Goal: Task Accomplishment & Management: Complete application form

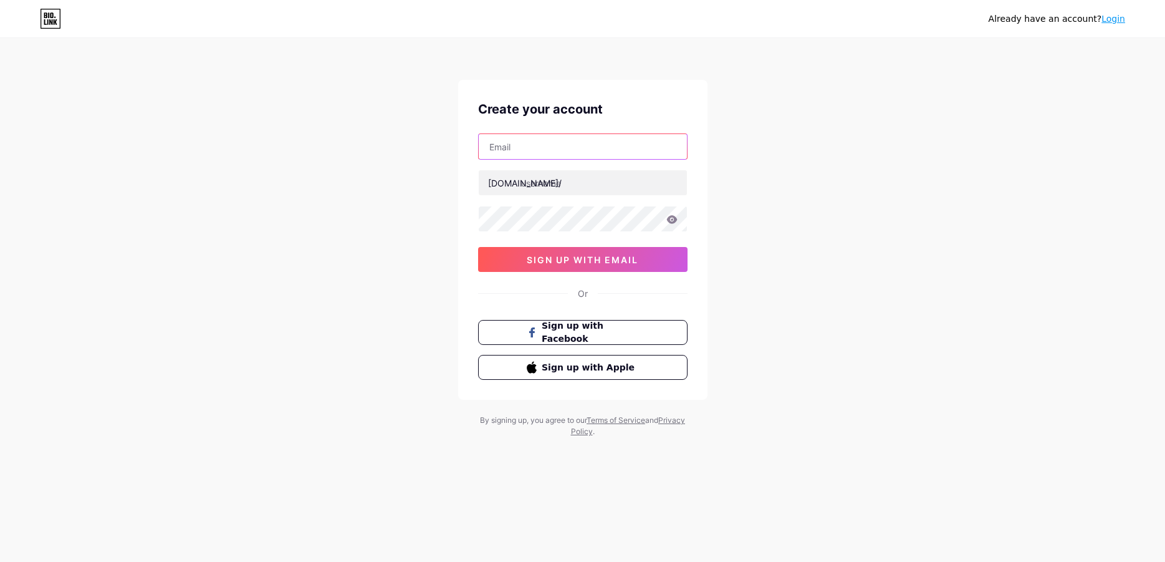
click at [545, 150] on input "text" at bounding box center [583, 146] width 208 height 25
type input "e"
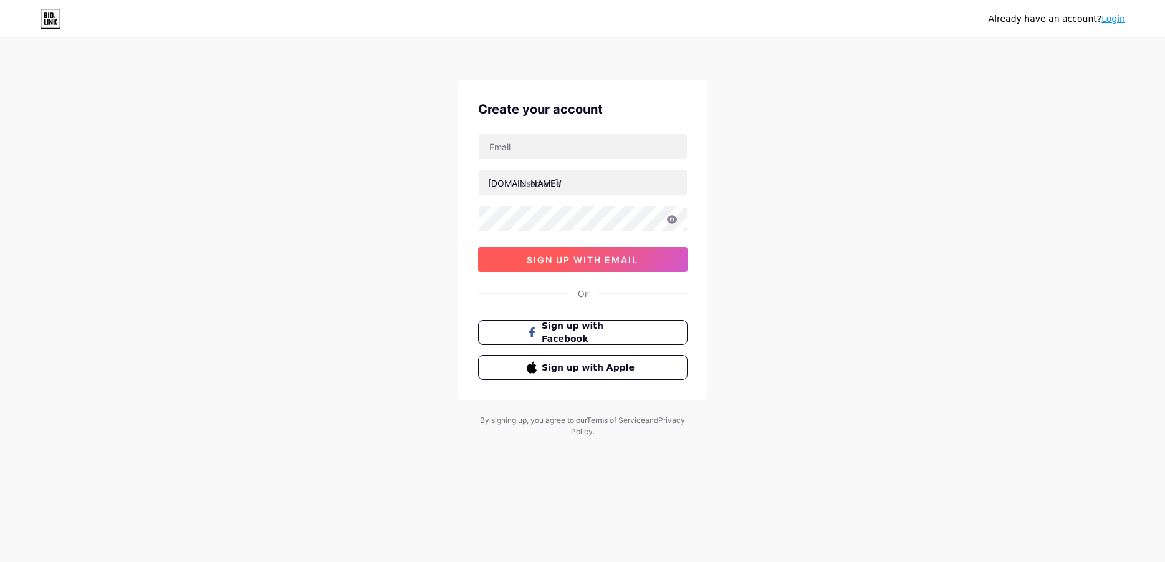
click at [592, 253] on button "sign up with email" at bounding box center [582, 259] width 209 height 25
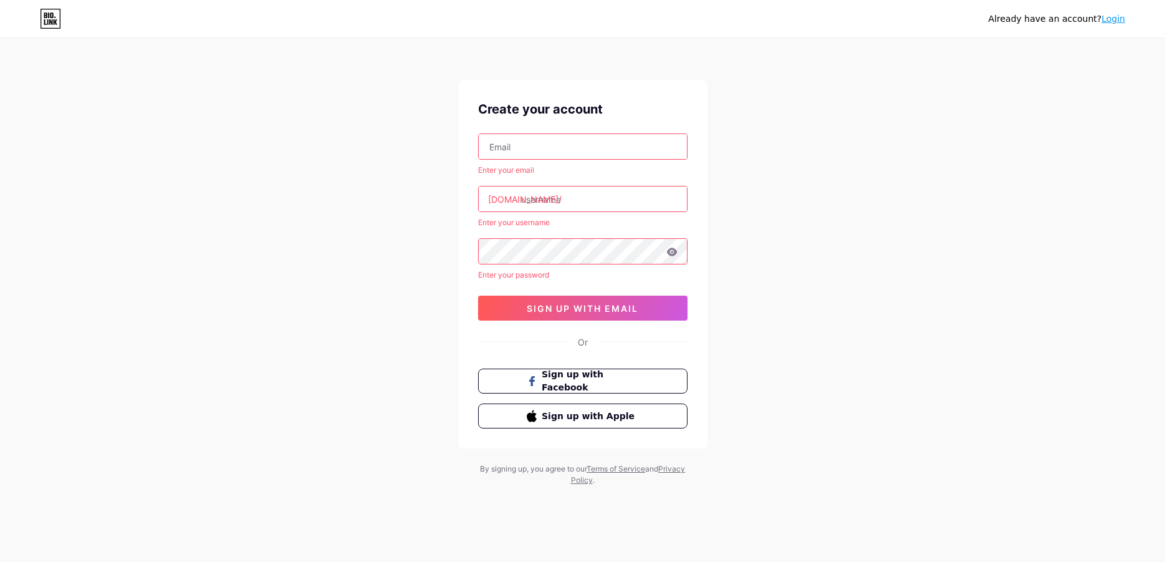
click at [536, 155] on input "text" at bounding box center [583, 146] width 208 height 25
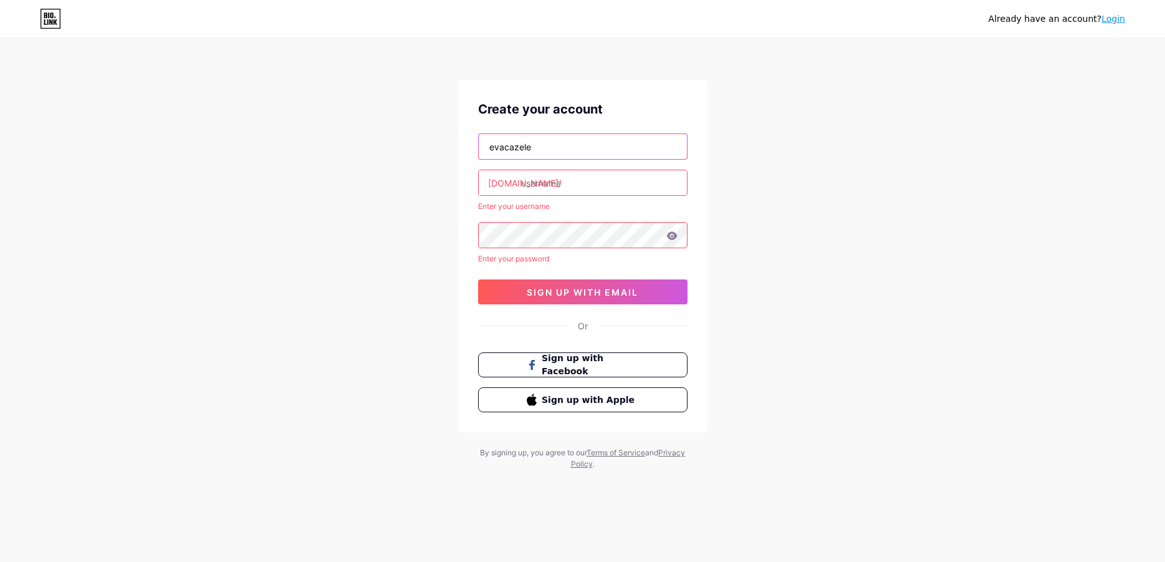
type input "evacazele"
drag, startPoint x: 540, startPoint y: 176, endPoint x: 547, endPoint y: 170, distance: 9.3
click at [547, 170] on input "text" at bounding box center [583, 182] width 208 height 25
click at [544, 151] on input "evacazele" at bounding box center [583, 146] width 208 height 25
click at [604, 152] on input "evacazele" at bounding box center [583, 146] width 208 height 25
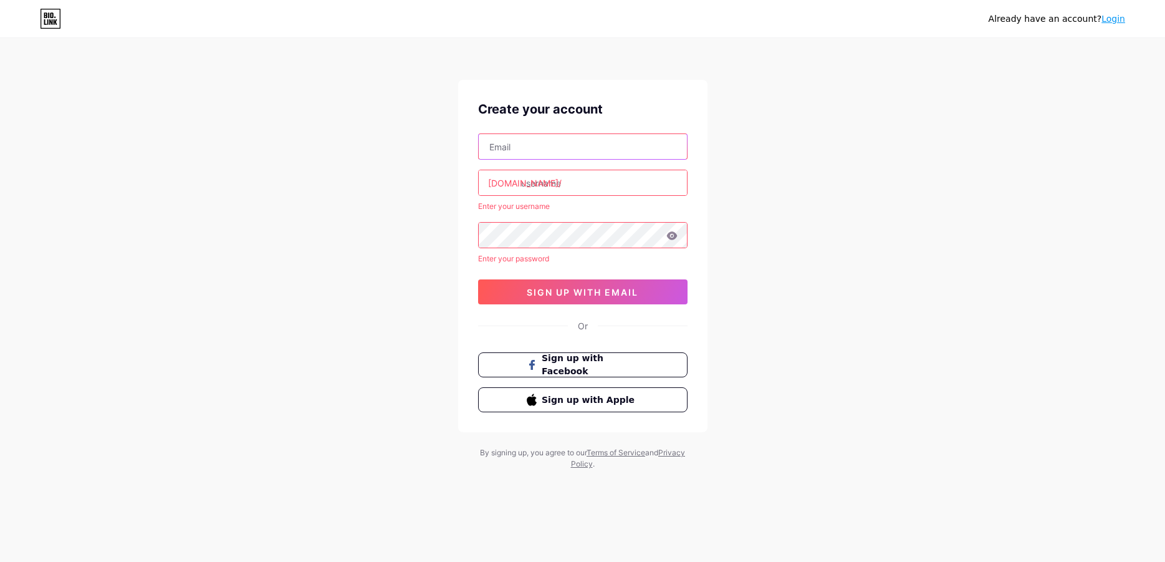
type input "E"
type input "[EMAIL_ADDRESS][DOMAIN_NAME]"
click at [595, 192] on input "text" at bounding box center [583, 182] width 208 height 25
click at [557, 178] on input "text" at bounding box center [583, 182] width 208 height 25
paste input "evapilihkan"
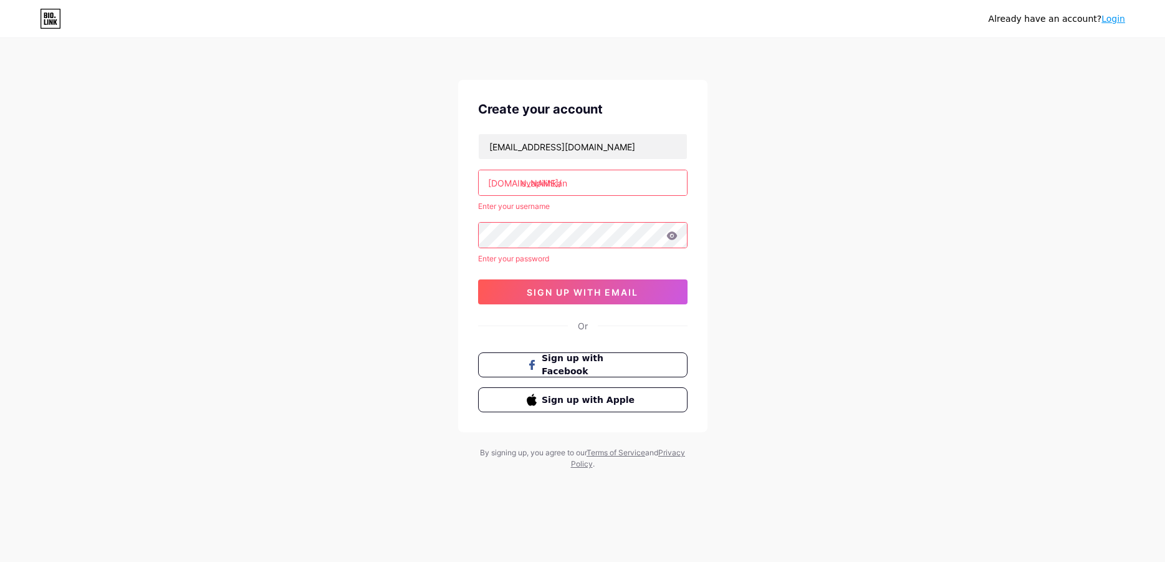
type input "evapilihkan"
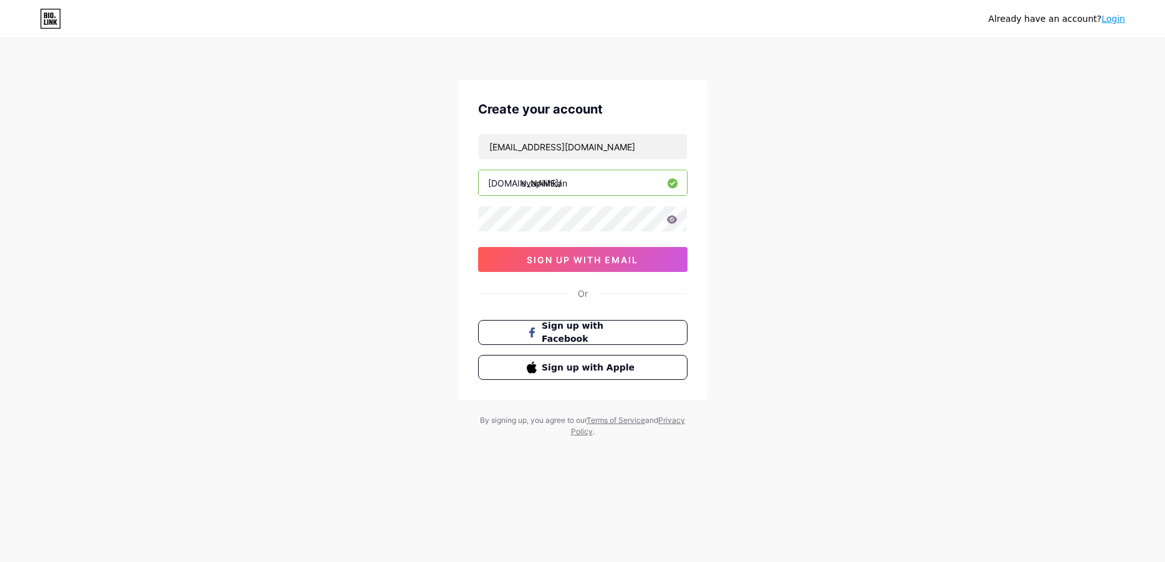
click at [559, 239] on div "evacazelea@gmail.com bio.link/ evapilihkan 0cAFcWeA5Ha4WDnbfwjh8DOl0VkmGb2A56ZM…" at bounding box center [582, 202] width 209 height 138
click at [667, 223] on icon at bounding box center [671, 219] width 11 height 9
click at [671, 221] on icon at bounding box center [671, 220] width 11 height 9
click at [671, 221] on icon at bounding box center [671, 219] width 11 height 9
drag, startPoint x: 579, startPoint y: 178, endPoint x: 424, endPoint y: 185, distance: 155.3
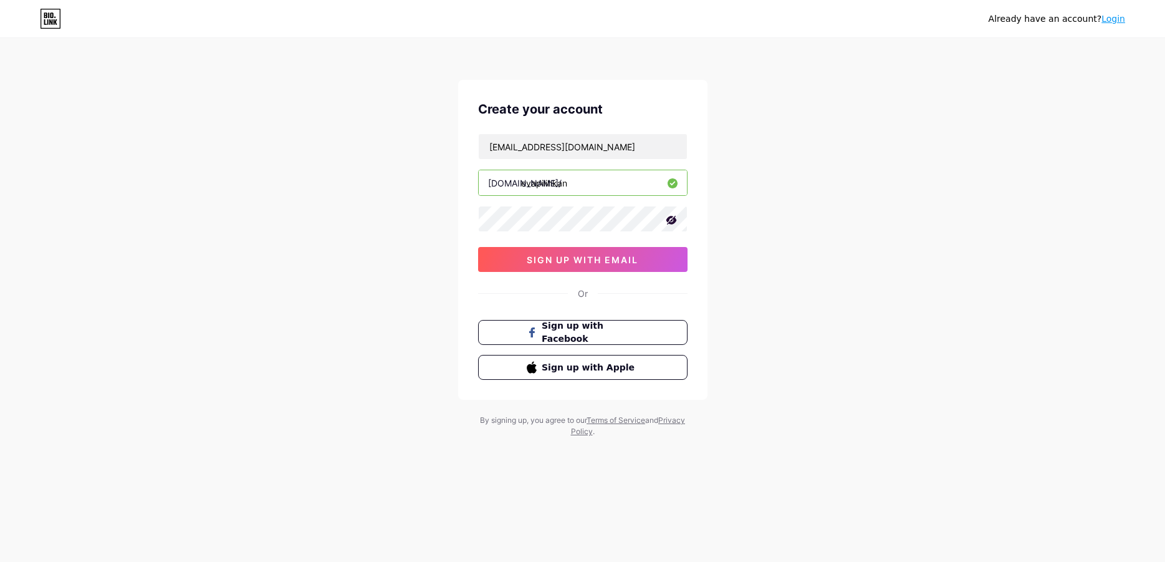
click at [479, 185] on input "evapilihkan" at bounding box center [583, 182] width 208 height 25
drag, startPoint x: 485, startPoint y: 184, endPoint x: 597, endPoint y: 185, distance: 112.2
click at [597, 185] on input "evapilihkan" at bounding box center [583, 182] width 208 height 25
drag, startPoint x: 489, startPoint y: 183, endPoint x: 519, endPoint y: 183, distance: 29.3
click at [519, 183] on div "[DOMAIN_NAME]/" at bounding box center [525, 182] width 74 height 13
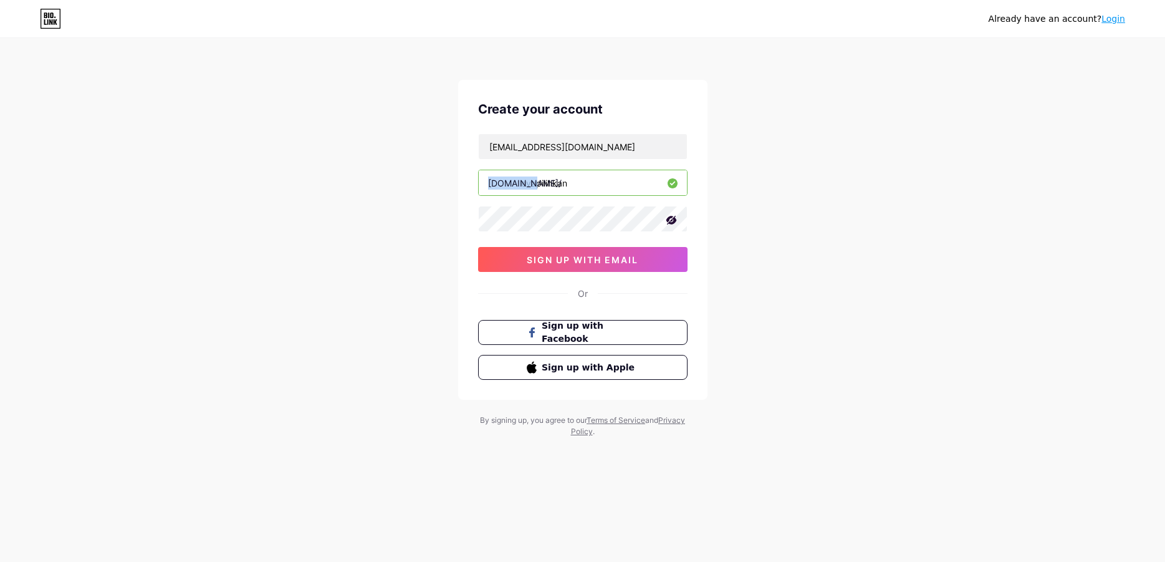
copy div "[DOMAIN_NAME]/"
click at [593, 254] on button "sign up with email" at bounding box center [582, 259] width 209 height 25
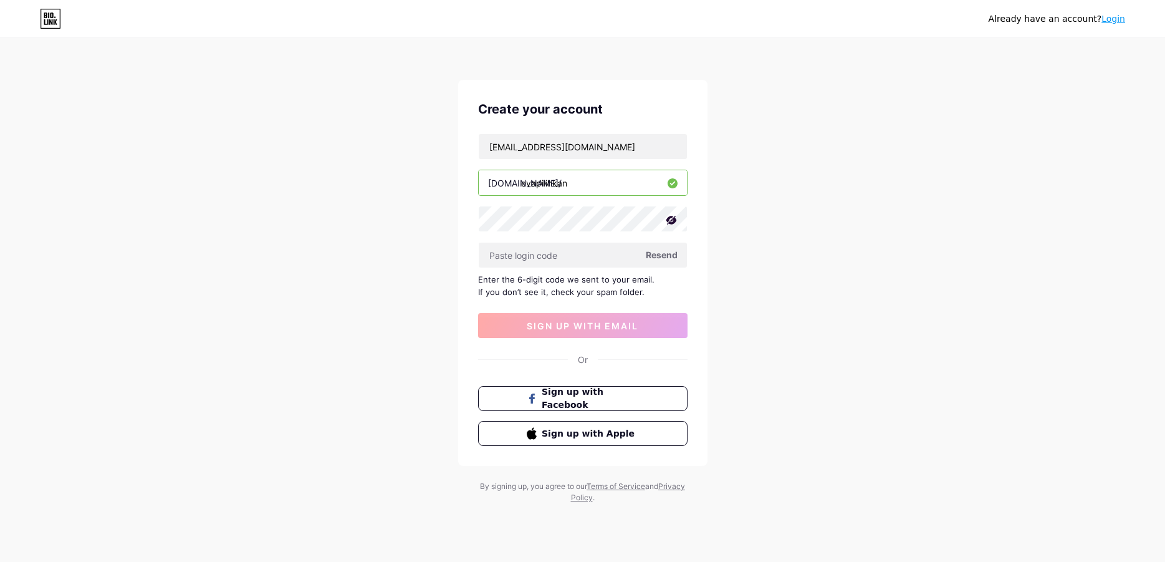
click at [655, 256] on span "Resend" at bounding box center [662, 254] width 32 height 13
click at [589, 251] on input "text" at bounding box center [583, 254] width 208 height 25
click at [528, 251] on input "text" at bounding box center [583, 254] width 208 height 25
paste input "T@asikMalaya23"
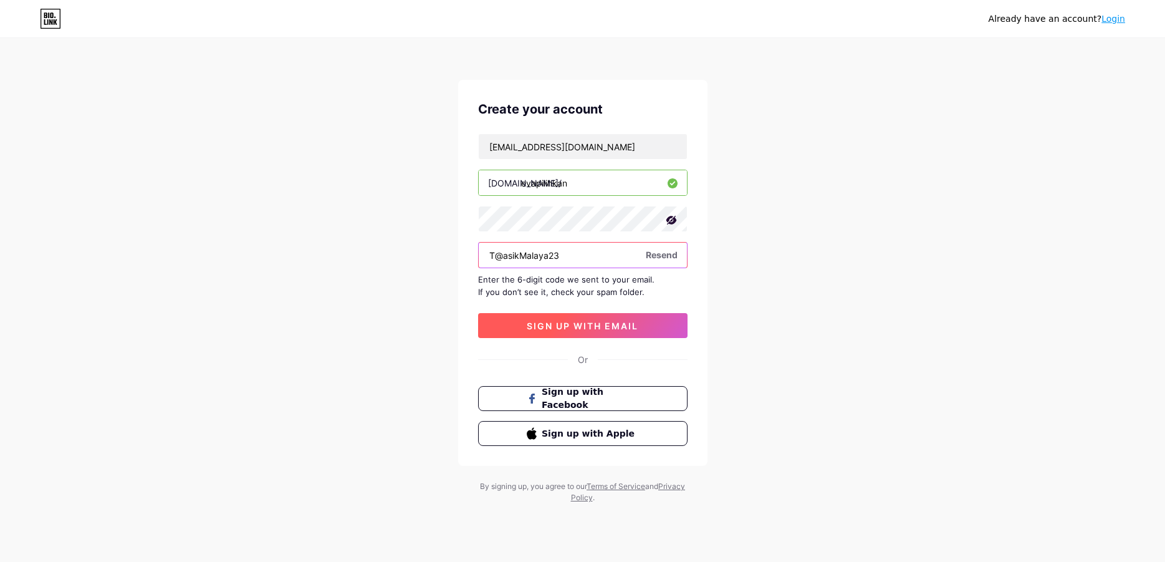
type input "T@asikMalaya23"
click at [596, 330] on span "sign up with email" at bounding box center [583, 325] width 112 height 11
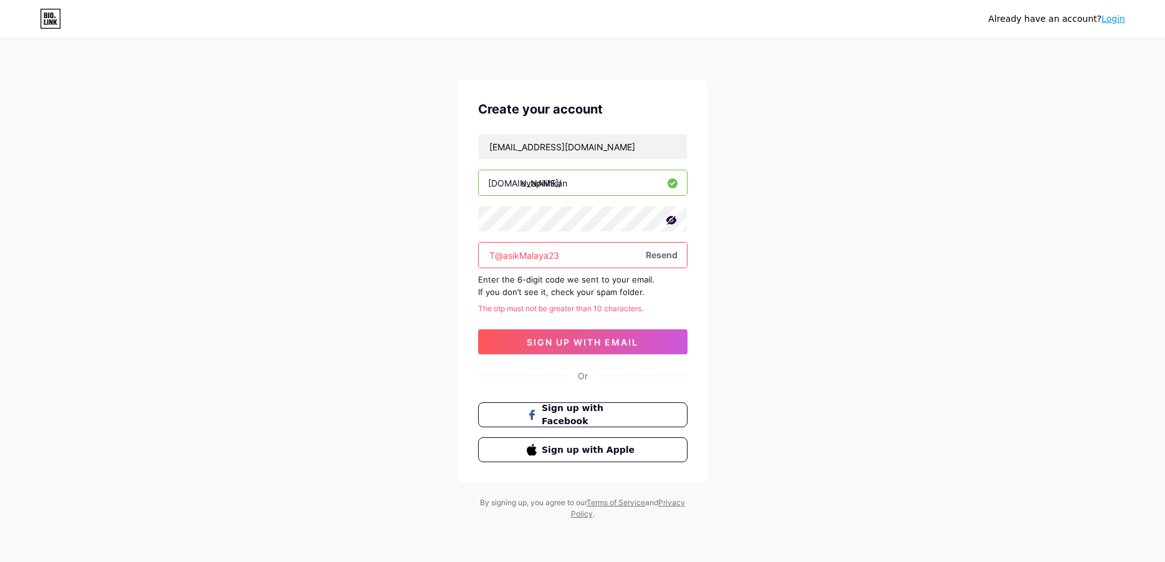
click at [669, 219] on icon at bounding box center [671, 220] width 11 height 9
click at [669, 219] on icon at bounding box center [671, 219] width 11 height 8
click at [664, 258] on span "Resend" at bounding box center [662, 254] width 32 height 13
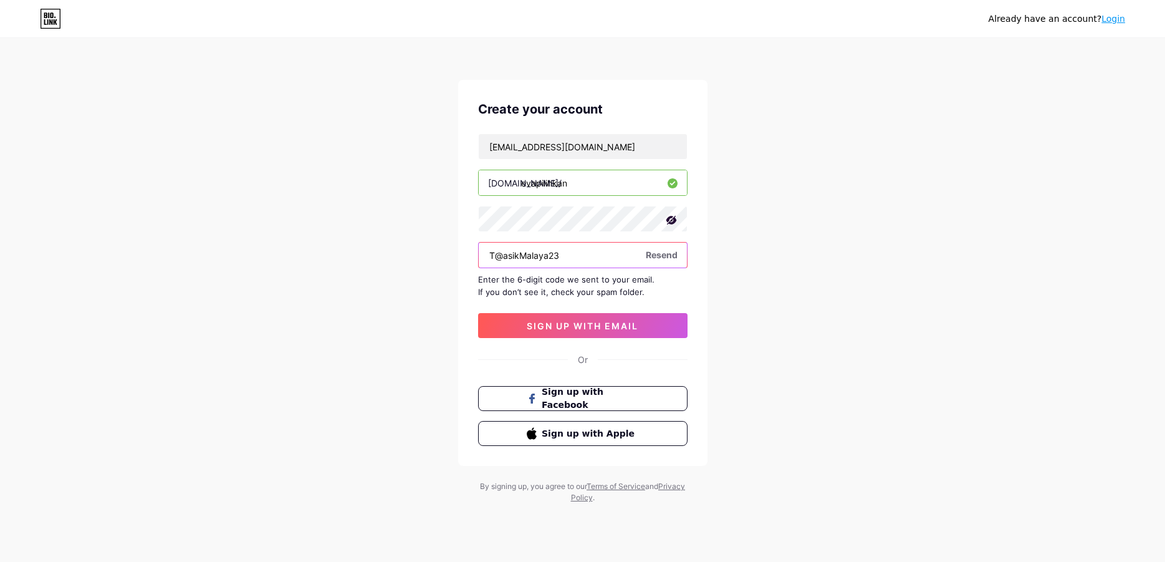
drag, startPoint x: 600, startPoint y: 256, endPoint x: 413, endPoint y: 251, distance: 187.7
click at [479, 251] on input "T@asikMalaya23" at bounding box center [583, 254] width 208 height 25
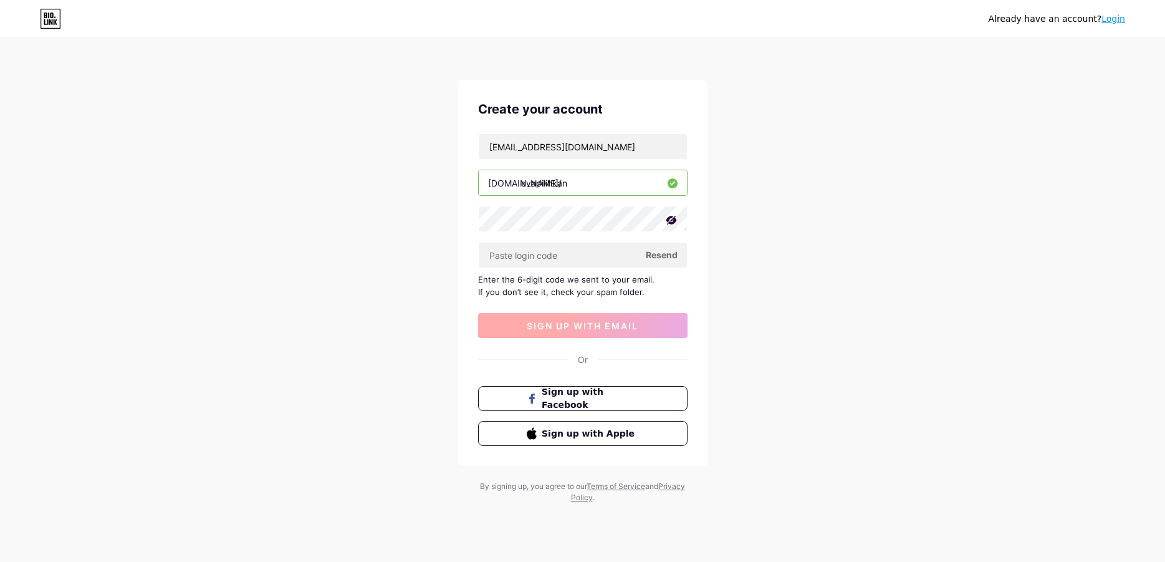
click at [573, 328] on span "sign up with email" at bounding box center [583, 325] width 112 height 11
click at [825, 242] on div "Already have an account? Login Create your account evacazelea@gmail.com bio.lin…" at bounding box center [582, 271] width 1165 height 543
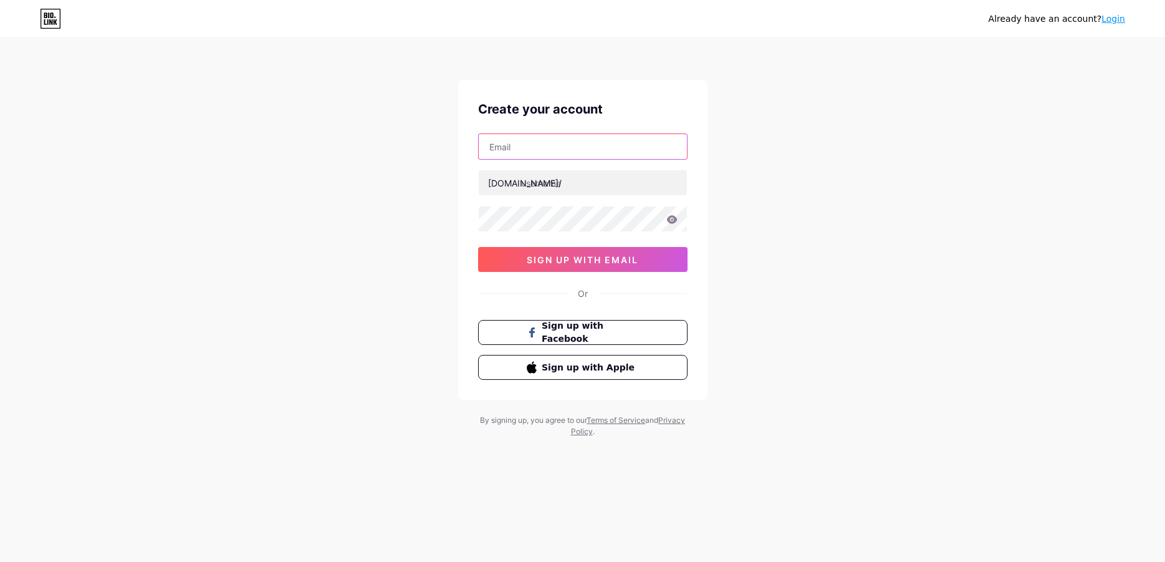
click at [539, 151] on input "text" at bounding box center [583, 146] width 208 height 25
type input "[EMAIL_ADDRESS][DOMAIN_NAME]"
click at [539, 189] on input "text" at bounding box center [583, 182] width 208 height 25
type input "evapilihkan"
click at [669, 216] on icon at bounding box center [671, 219] width 11 height 8
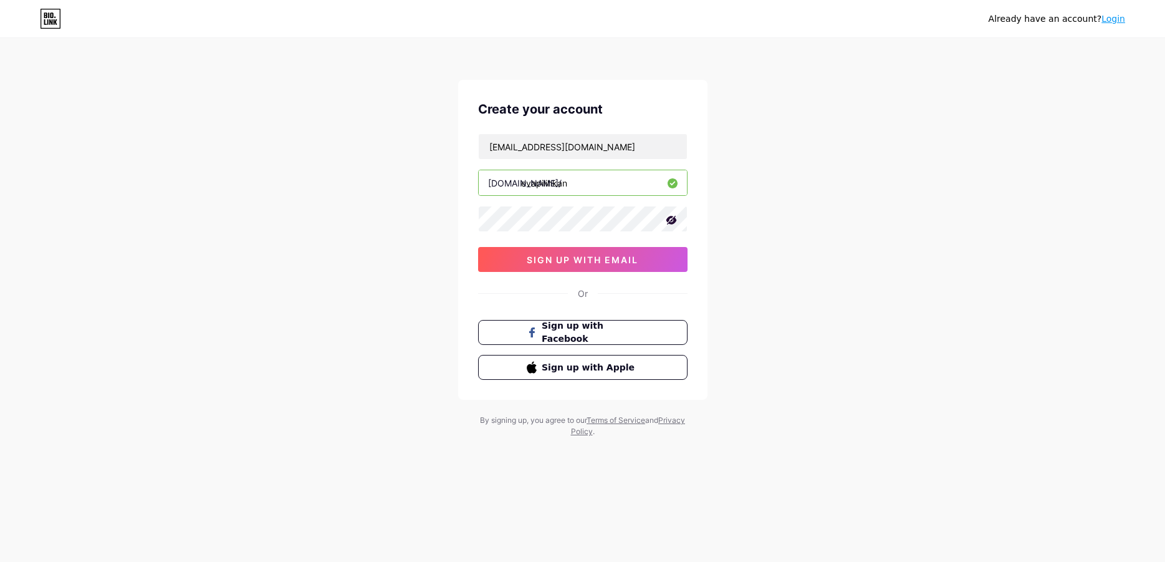
click at [670, 218] on icon at bounding box center [671, 220] width 11 height 9
click at [675, 216] on icon at bounding box center [671, 219] width 11 height 9
click at [618, 199] on div "[EMAIL_ADDRESS][DOMAIN_NAME] [DOMAIN_NAME]/ evapilihkan 0cAFcWeA6Wf1cP3arV9RfGv…" at bounding box center [582, 202] width 209 height 138
click at [618, 255] on span "sign up with email" at bounding box center [583, 259] width 112 height 11
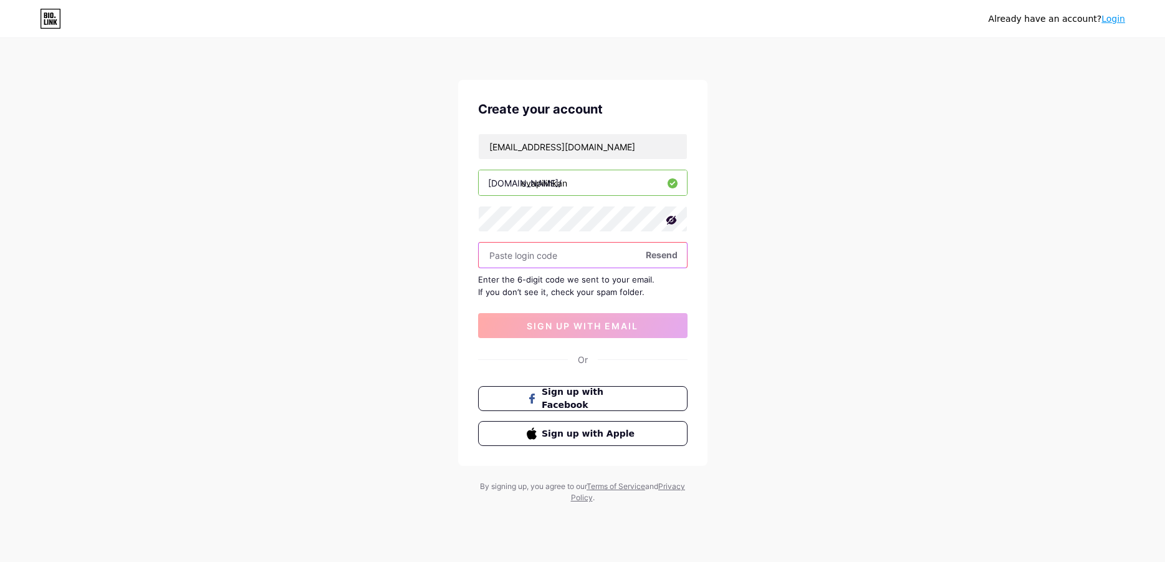
paste input "673688"
type input "673688"
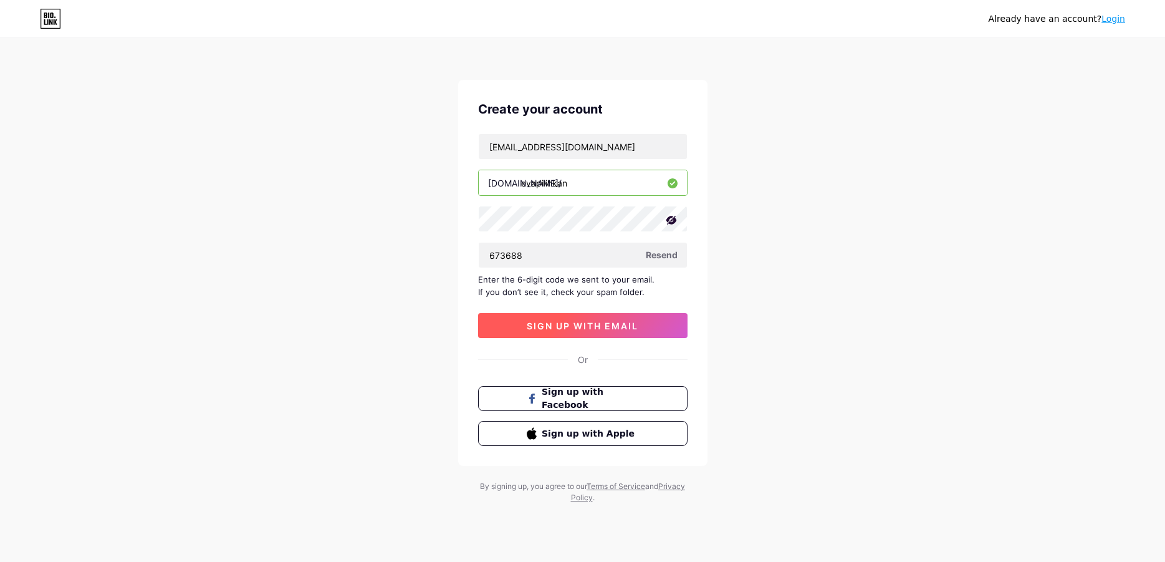
click at [559, 322] on span "sign up with email" at bounding box center [583, 325] width 112 height 11
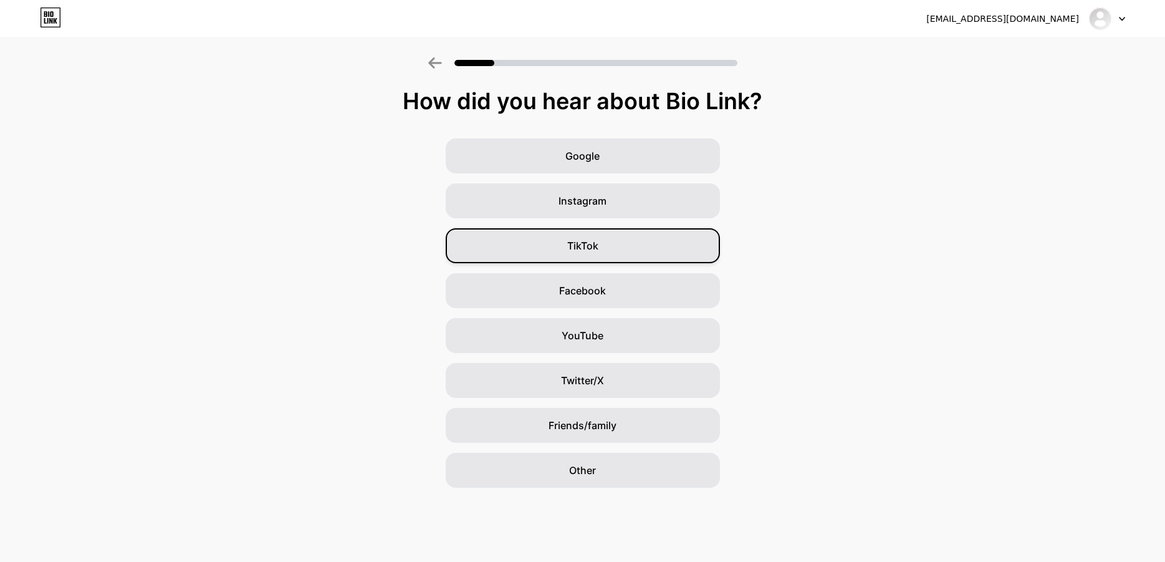
click at [620, 250] on div "TikTok" at bounding box center [583, 245] width 274 height 35
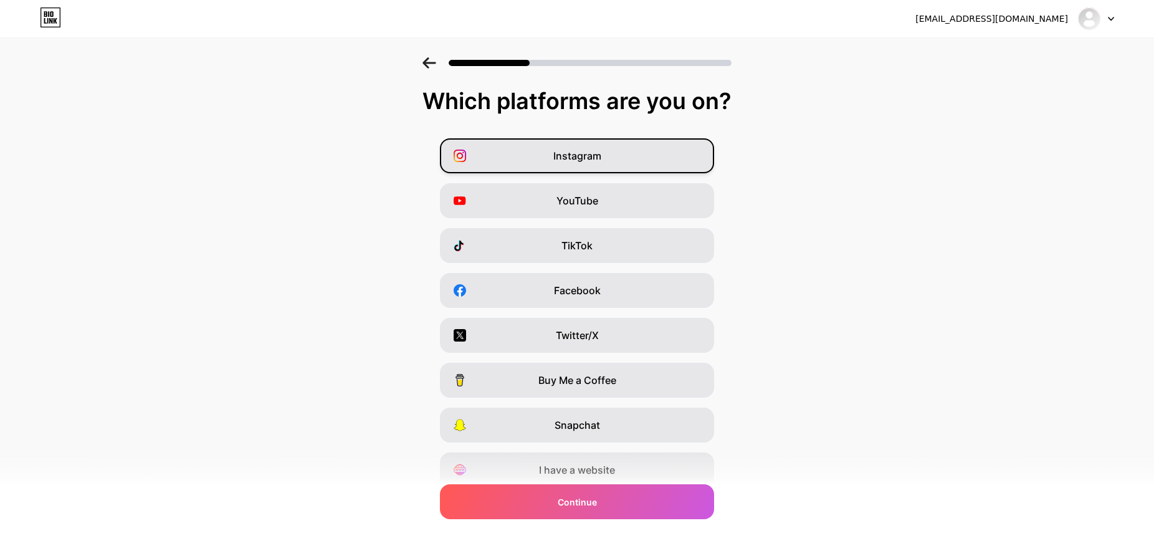
click at [596, 154] on span "Instagram" at bounding box center [578, 155] width 48 height 15
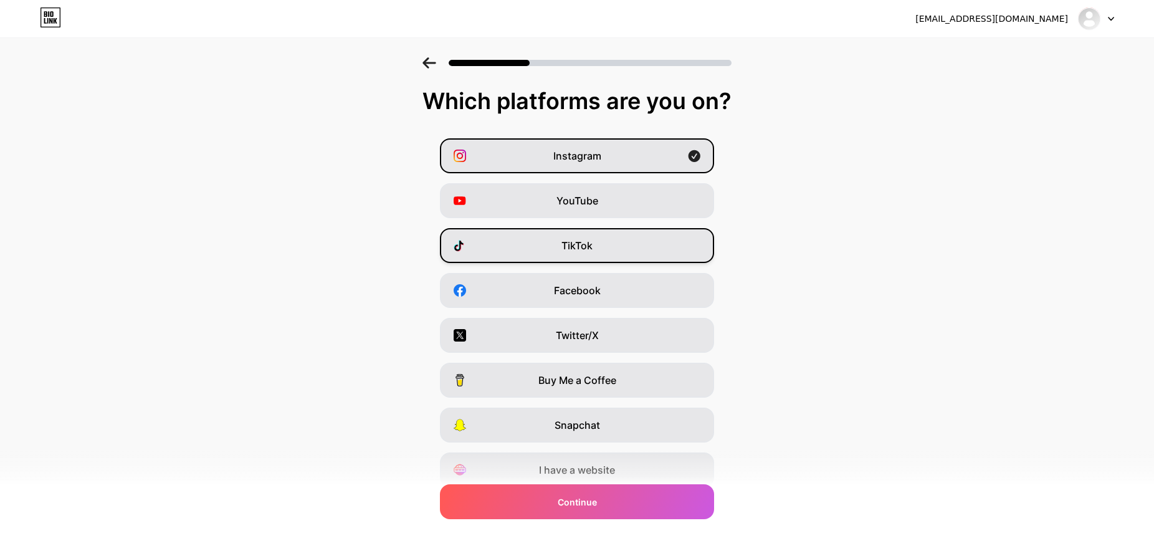
click at [645, 248] on div "TikTok" at bounding box center [577, 245] width 274 height 35
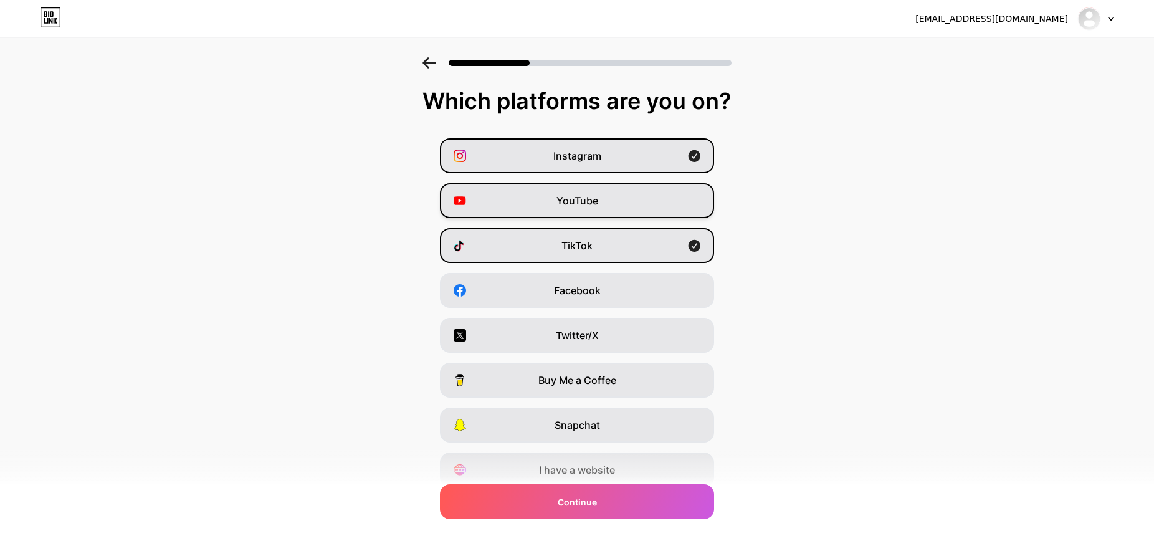
click at [631, 206] on div "YouTube" at bounding box center [577, 200] width 274 height 35
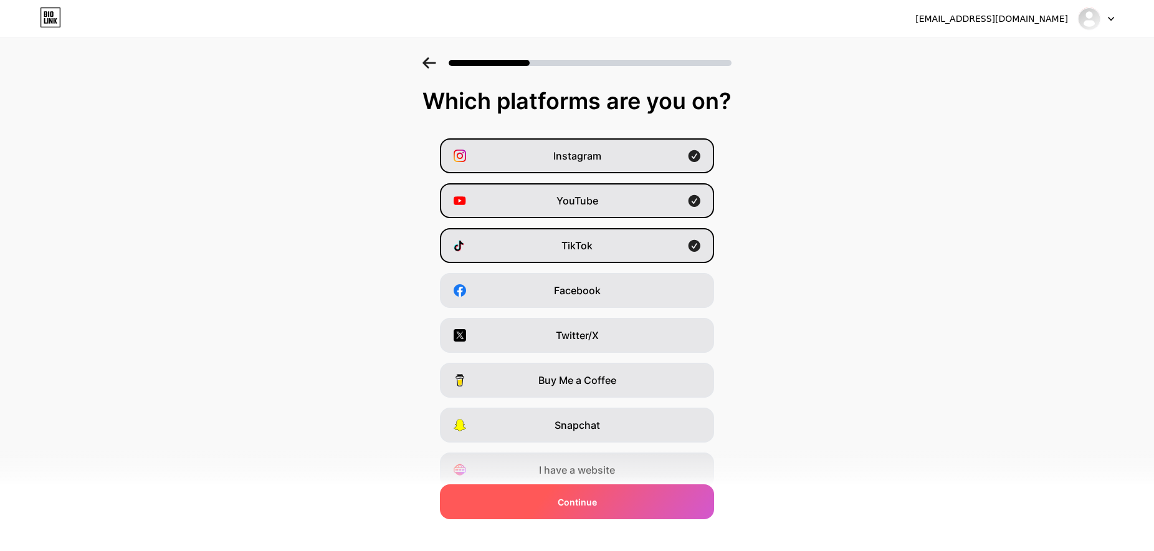
click at [643, 494] on div "Continue" at bounding box center [577, 501] width 274 height 35
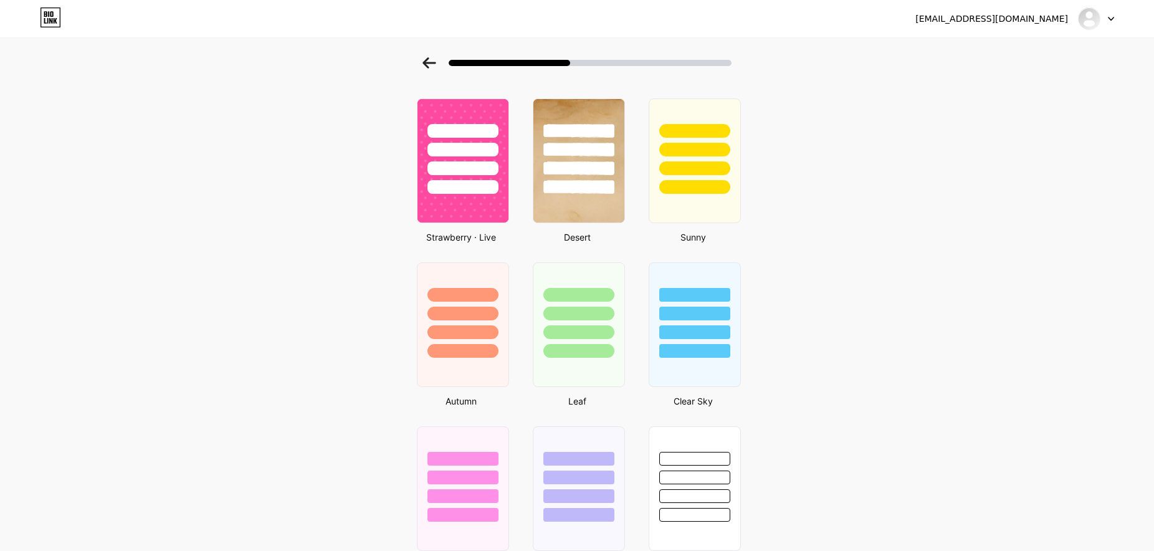
scroll to position [827, 0]
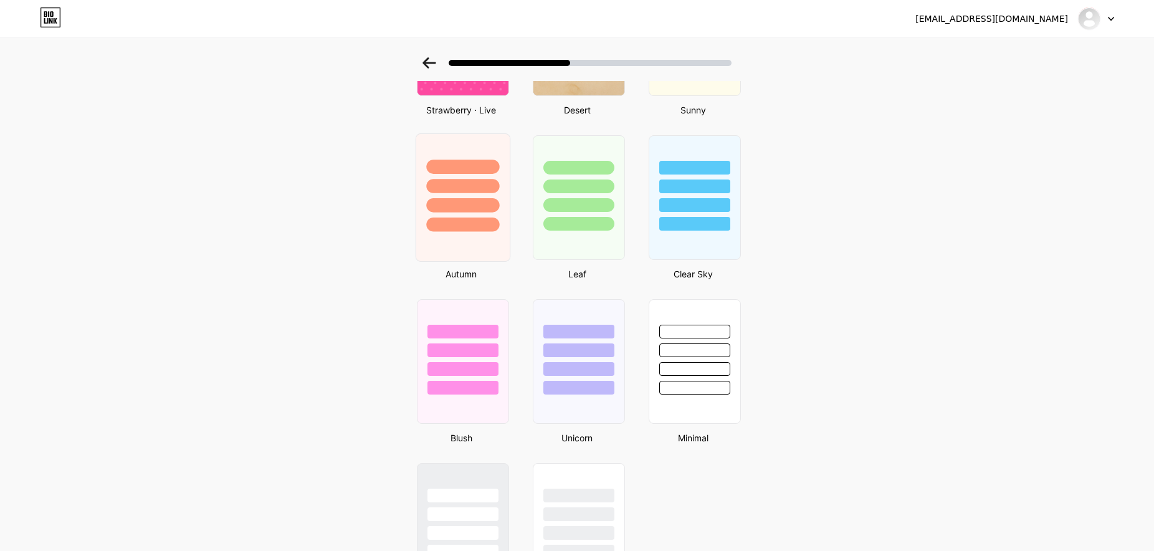
click at [494, 148] on div at bounding box center [463, 183] width 94 height 98
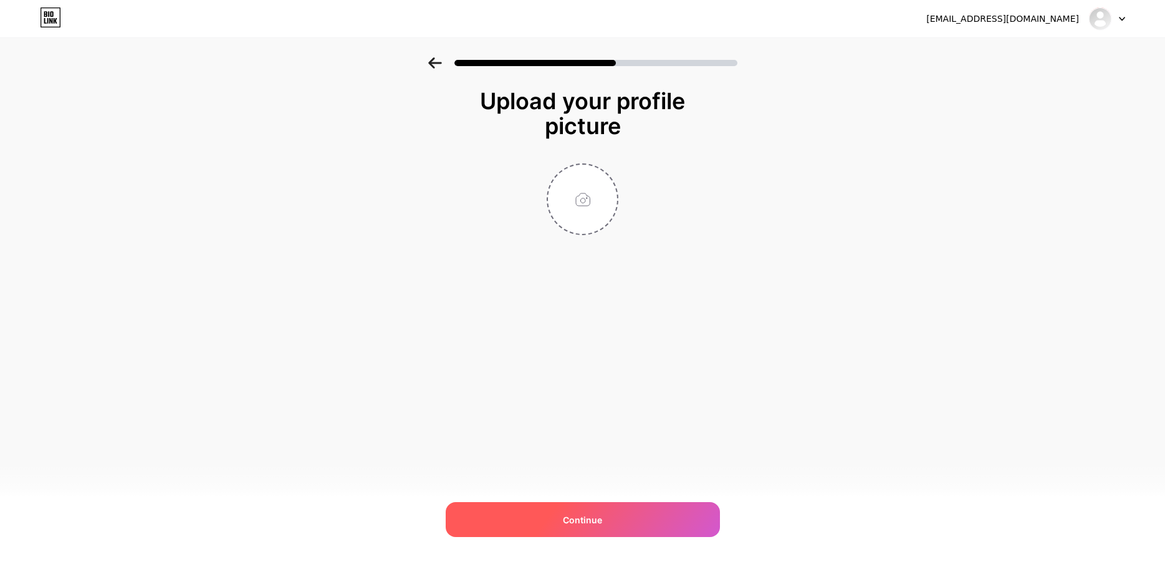
click at [606, 514] on div "Continue" at bounding box center [583, 519] width 274 height 35
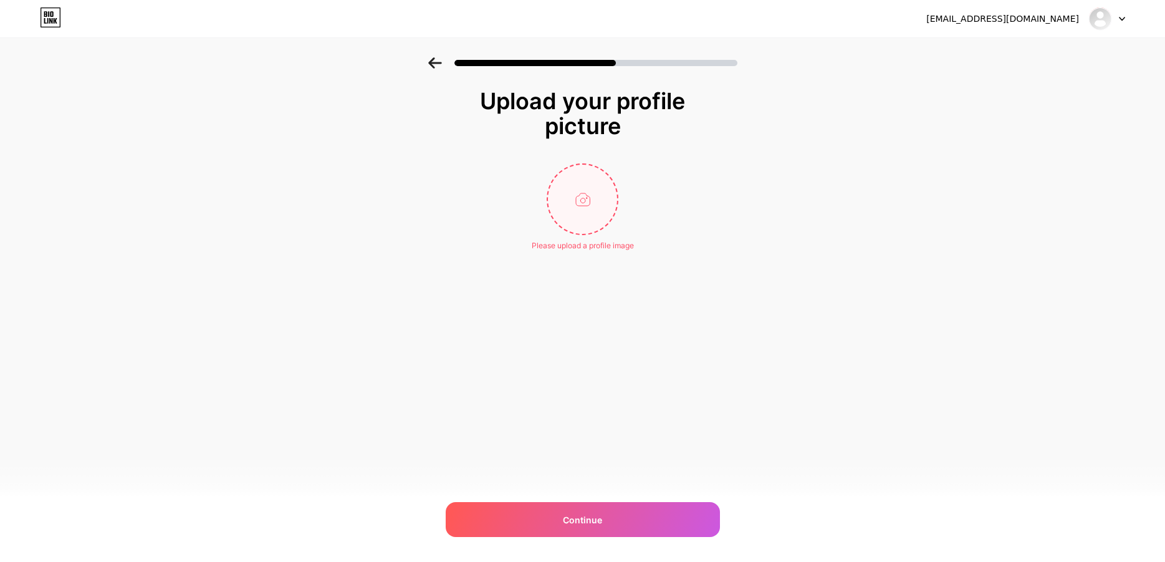
click at [583, 216] on input "file" at bounding box center [582, 199] width 69 height 69
type input "C:\fakepath\camera.png"
click at [609, 172] on circle at bounding box center [611, 173] width 14 height 14
click at [591, 197] on input "file" at bounding box center [582, 199] width 69 height 69
type input "C:\fakepath\Base.jpg"
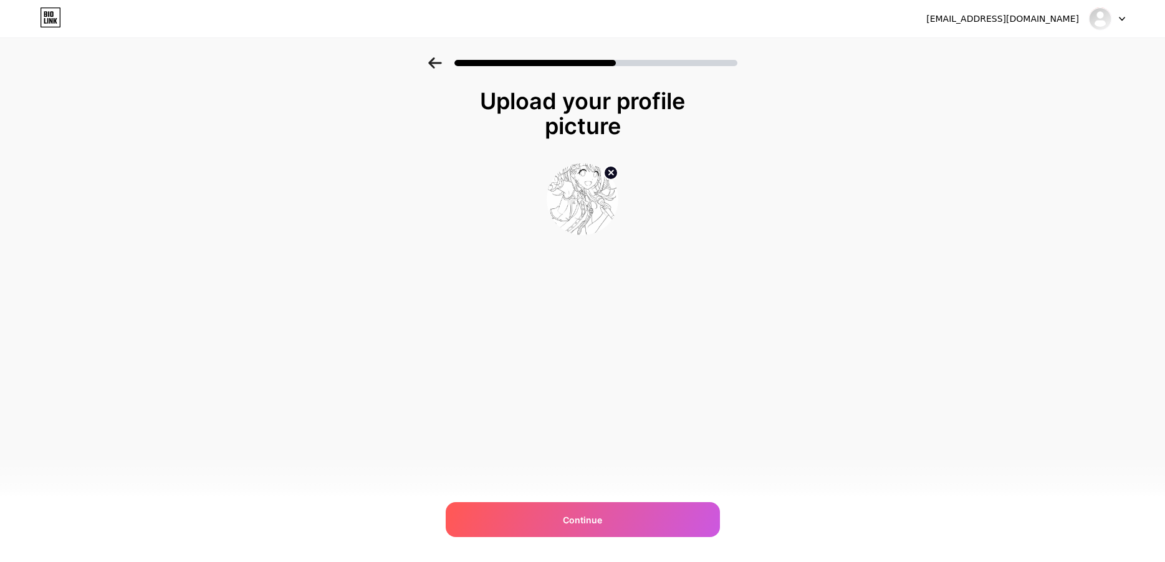
click at [611, 171] on circle at bounding box center [611, 173] width 14 height 14
click at [588, 199] on input "file" at bounding box center [582, 199] width 69 height 69
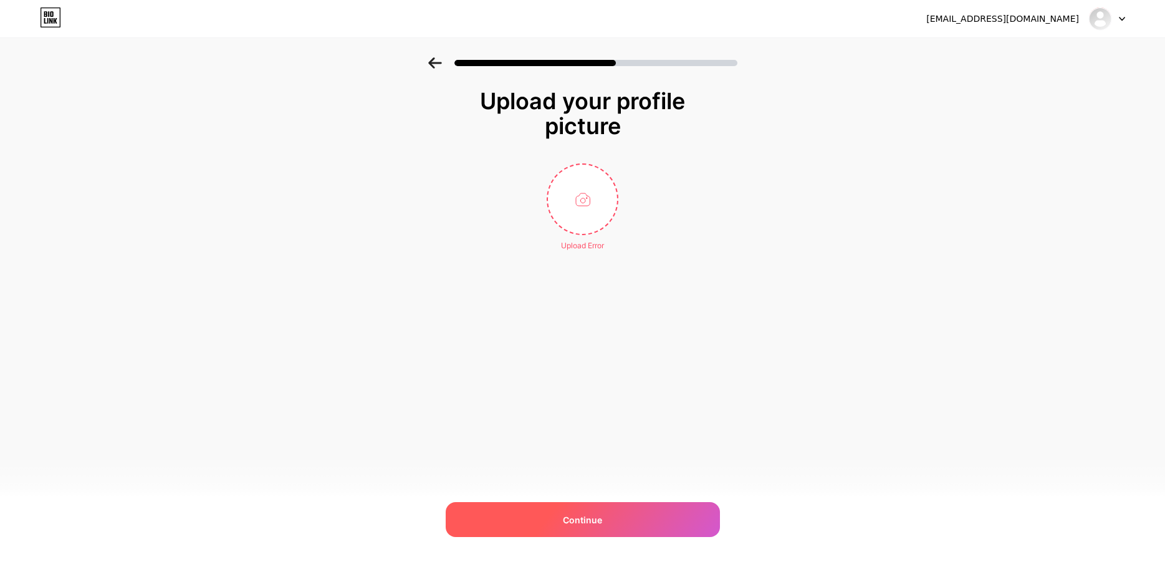
click at [649, 514] on div "Continue" at bounding box center [583, 519] width 274 height 35
click at [613, 244] on div "Please upload a profile image" at bounding box center [583, 245] width 102 height 11
click at [557, 246] on div "Please upload a profile image" at bounding box center [583, 245] width 102 height 11
click at [591, 509] on div "Continue" at bounding box center [583, 519] width 274 height 35
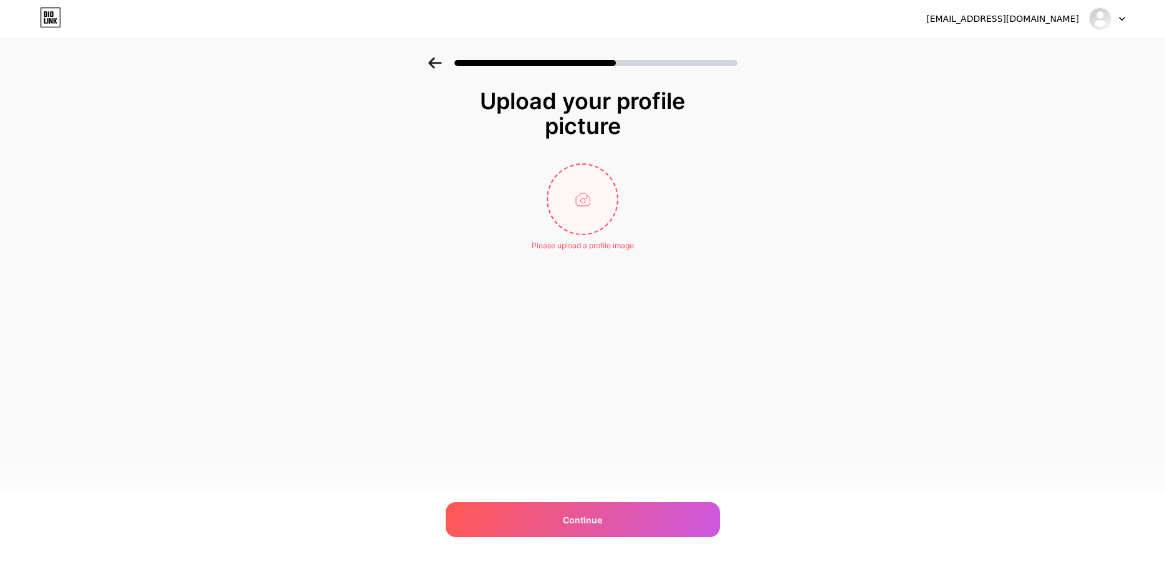
click at [588, 204] on input "file" at bounding box center [582, 199] width 69 height 69
type input "C:\fakepath\9591dbe05183c9d8fce9143679c589ec.jpg"
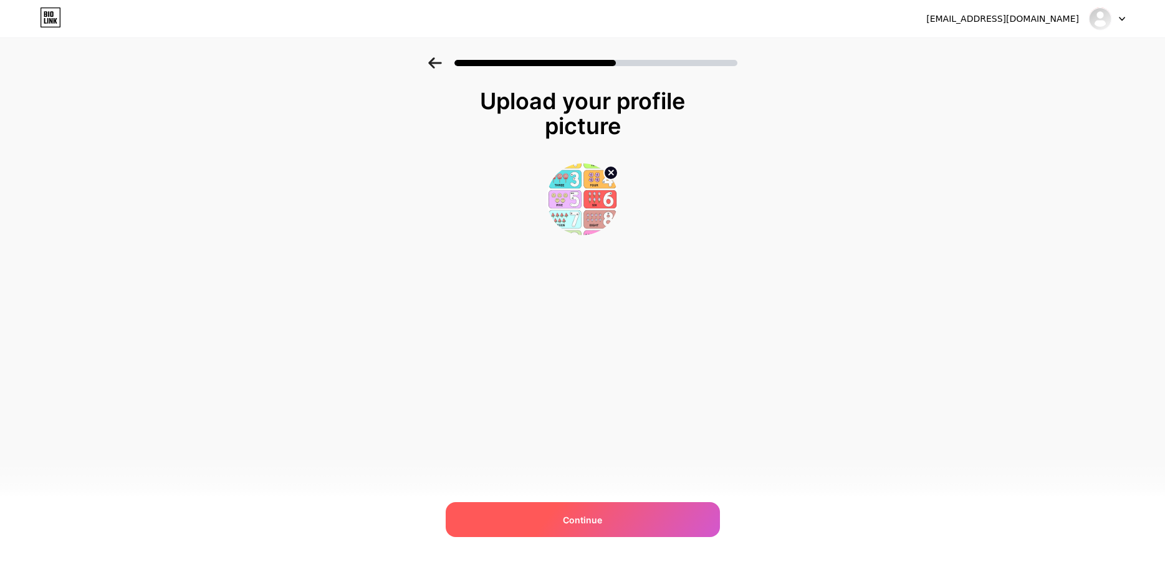
click at [596, 513] on span "Continue" at bounding box center [582, 519] width 39 height 13
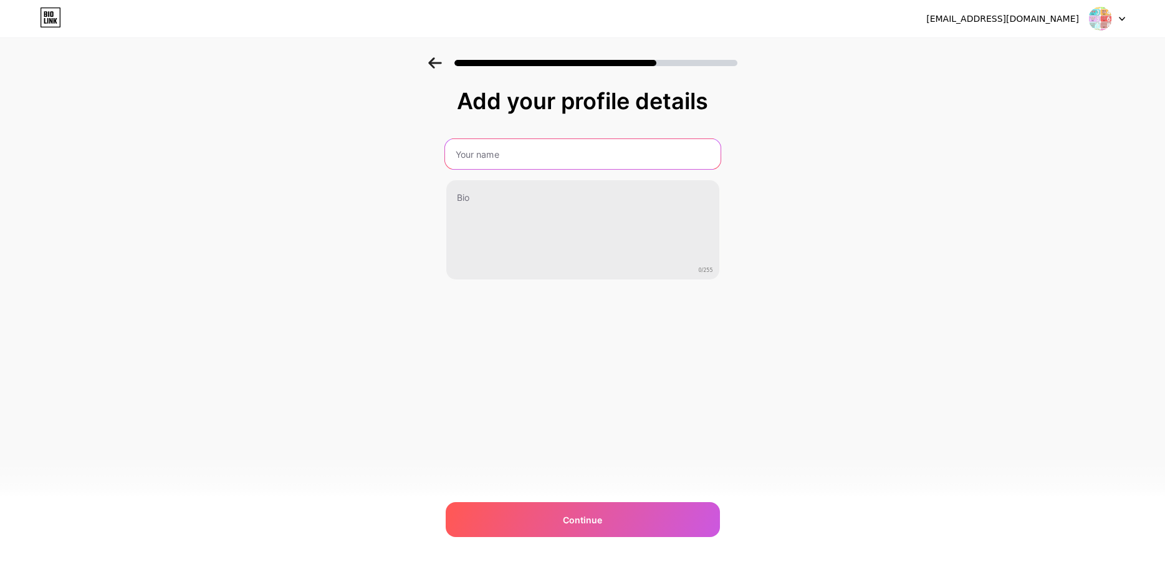
click at [499, 153] on input "text" at bounding box center [582, 154] width 276 height 30
type input "evapilihkan"
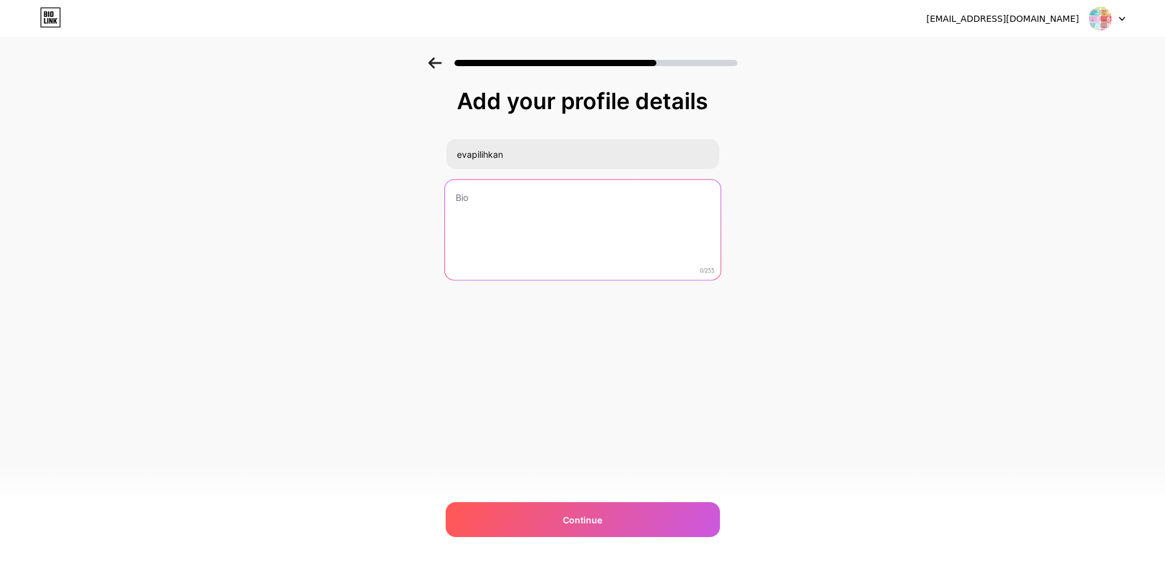
click at [494, 199] on textarea at bounding box center [582, 231] width 276 height 102
type textarea "a"
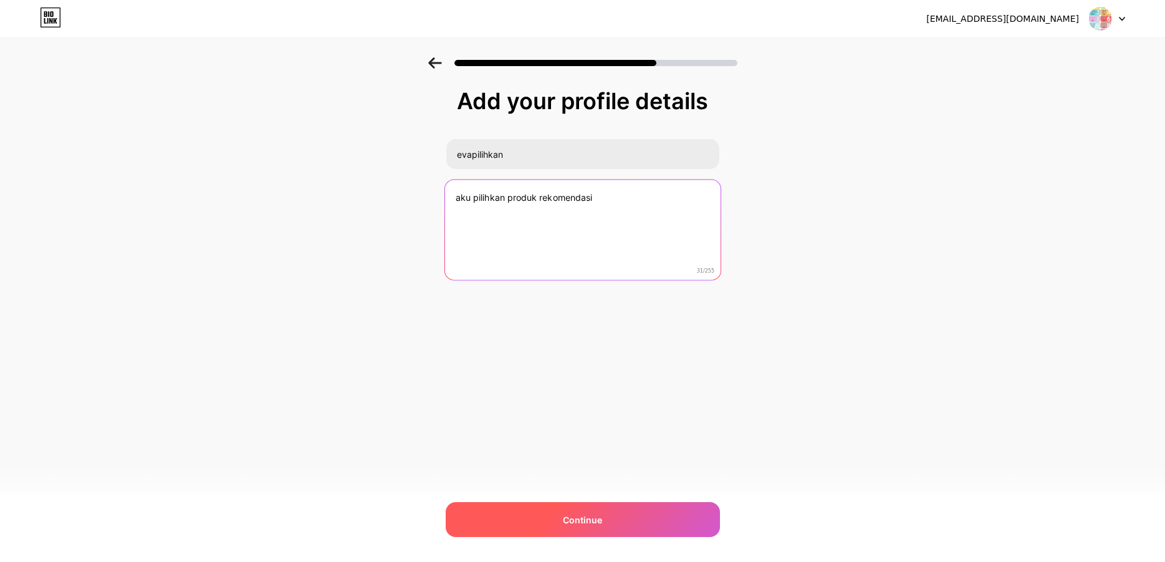
type textarea "aku pilihkan produk rekomendasi"
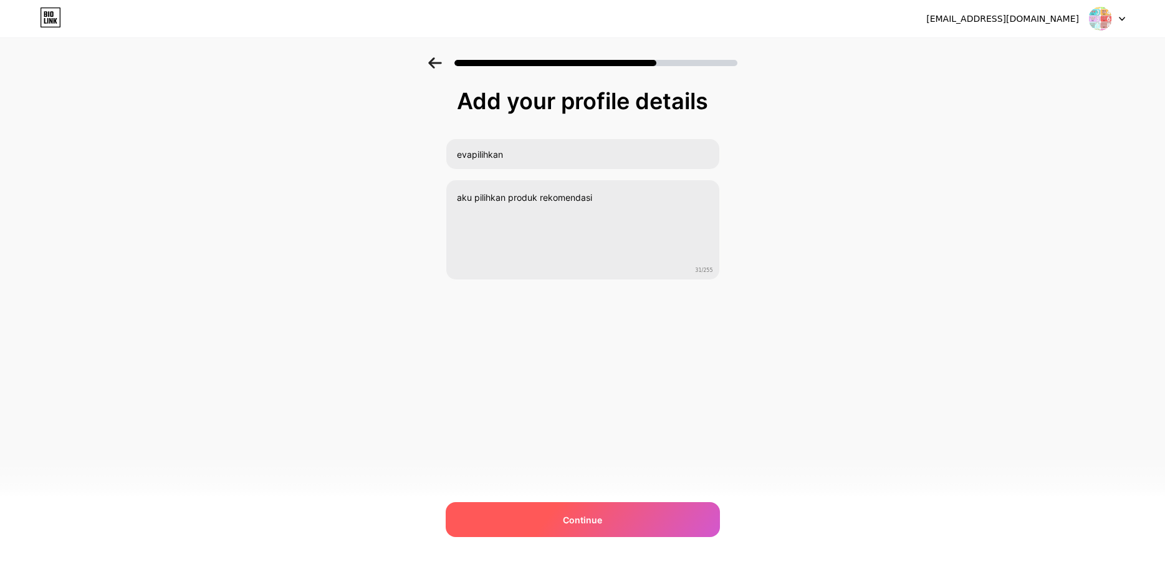
click at [575, 514] on span "Continue" at bounding box center [582, 519] width 39 height 13
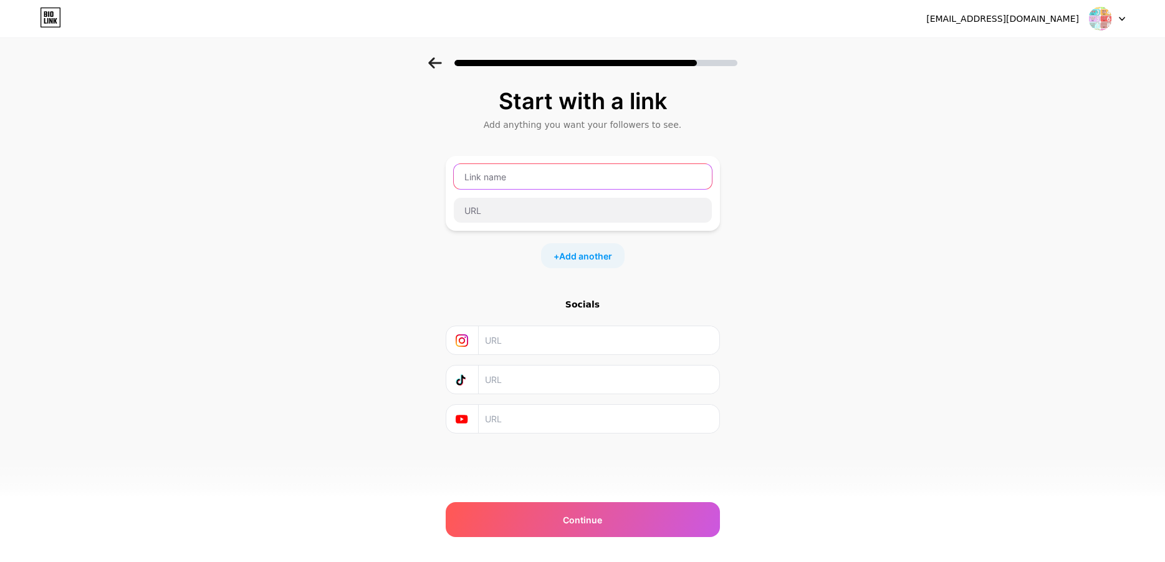
click at [537, 178] on input "text" at bounding box center [583, 176] width 258 height 25
type input "evapilihkan"
click at [508, 209] on input "text" at bounding box center [583, 210] width 258 height 25
paste input "evapilihkan"
type input "evapilihkan"
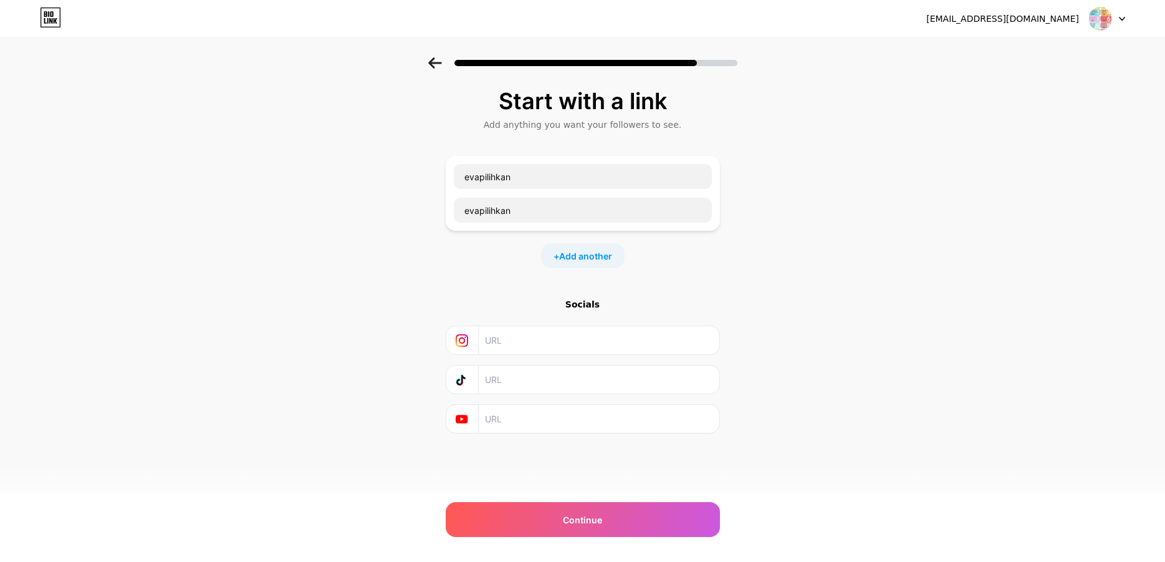
click at [506, 347] on input "text" at bounding box center [598, 340] width 226 height 28
click at [550, 516] on div "Continue" at bounding box center [583, 519] width 274 height 35
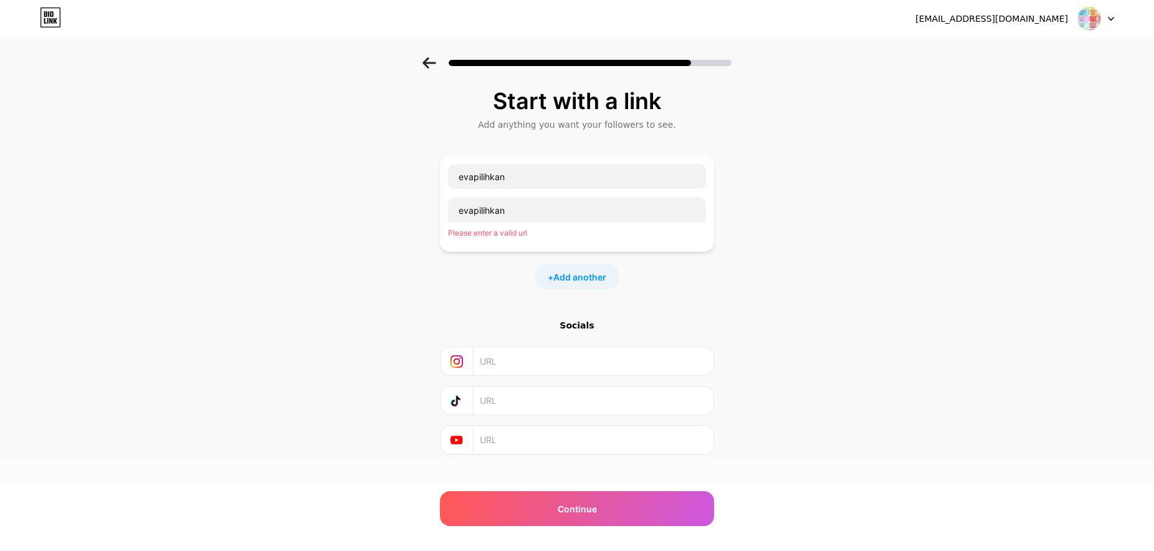
click at [535, 375] on div at bounding box center [577, 361] width 274 height 29
click at [540, 362] on input "text" at bounding box center [593, 361] width 226 height 28
click at [508, 363] on input "text" at bounding box center [593, 361] width 226 height 28
click at [577, 367] on input "text" at bounding box center [593, 361] width 226 height 28
click at [597, 507] on span "Continue" at bounding box center [577, 508] width 39 height 13
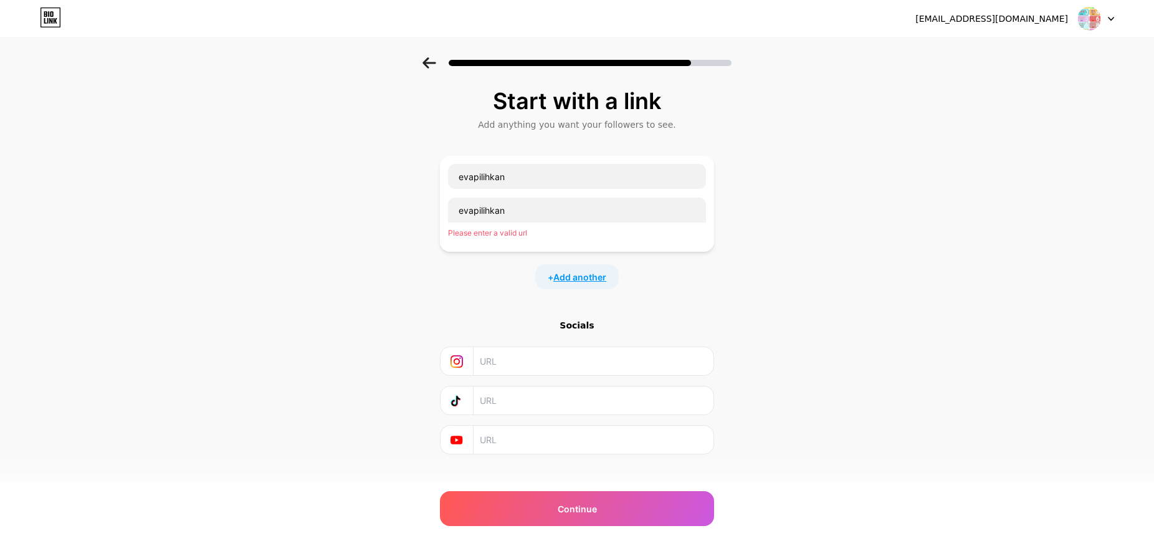
click at [598, 280] on span "Add another" at bounding box center [580, 277] width 53 height 13
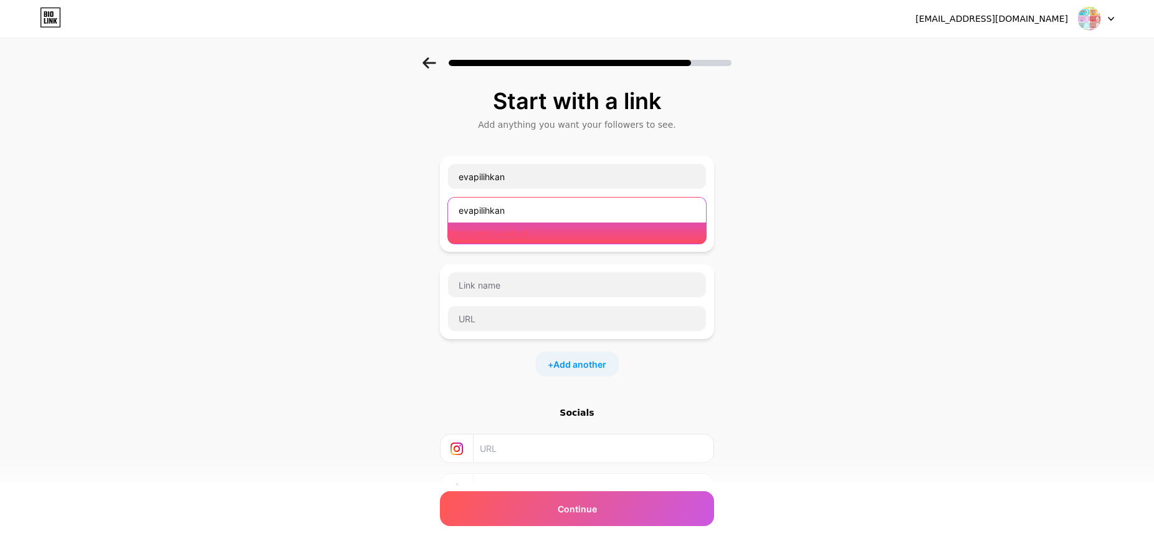
click at [535, 205] on input "evapilihkan" at bounding box center [577, 210] width 258 height 25
drag, startPoint x: 547, startPoint y: 209, endPoint x: 354, endPoint y: 197, distance: 193.6
click at [448, 198] on input "evapilihkan" at bounding box center [577, 210] width 258 height 25
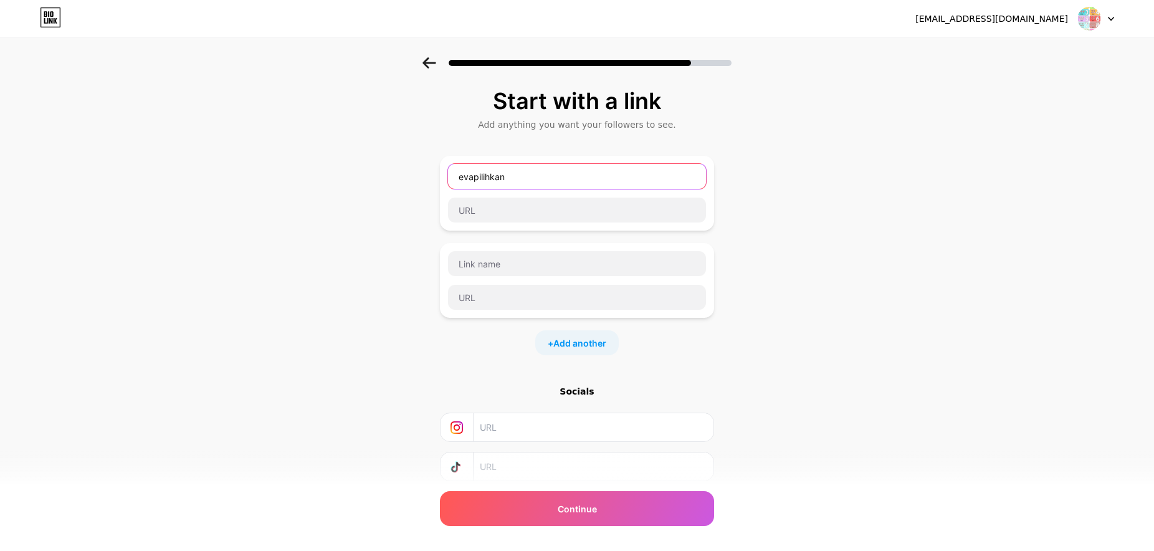
click at [494, 179] on input "evapilihkan" at bounding box center [577, 176] width 258 height 25
type input "[PERSON_NAME]"
type input "T"
type input "Vitamin D3 400 IU [PERSON_NAME]"
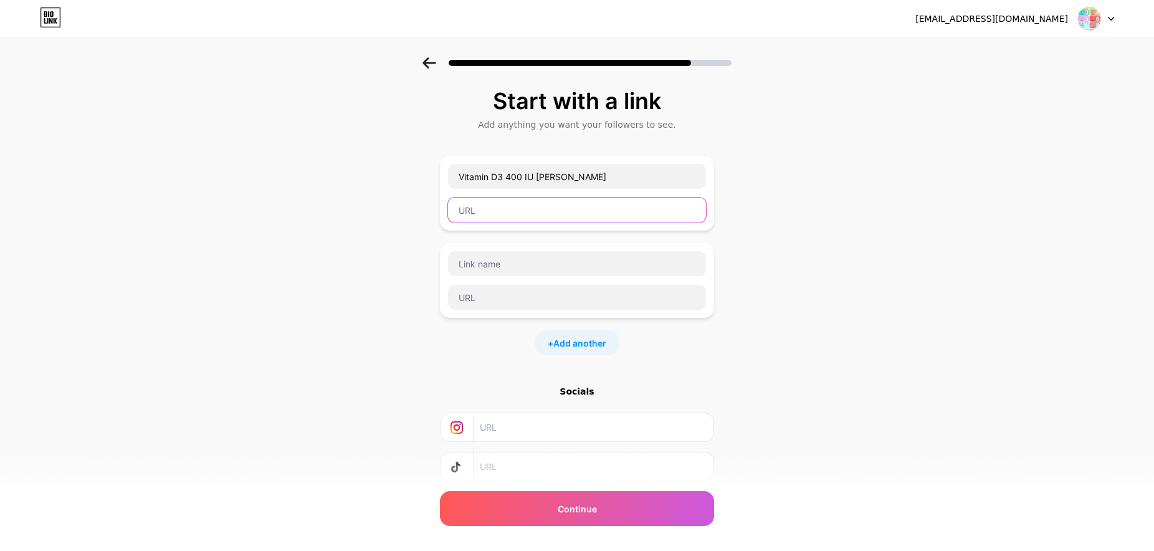
click at [482, 211] on input "text" at bounding box center [577, 210] width 258 height 25
paste input "[URL][DOMAIN_NAME]"
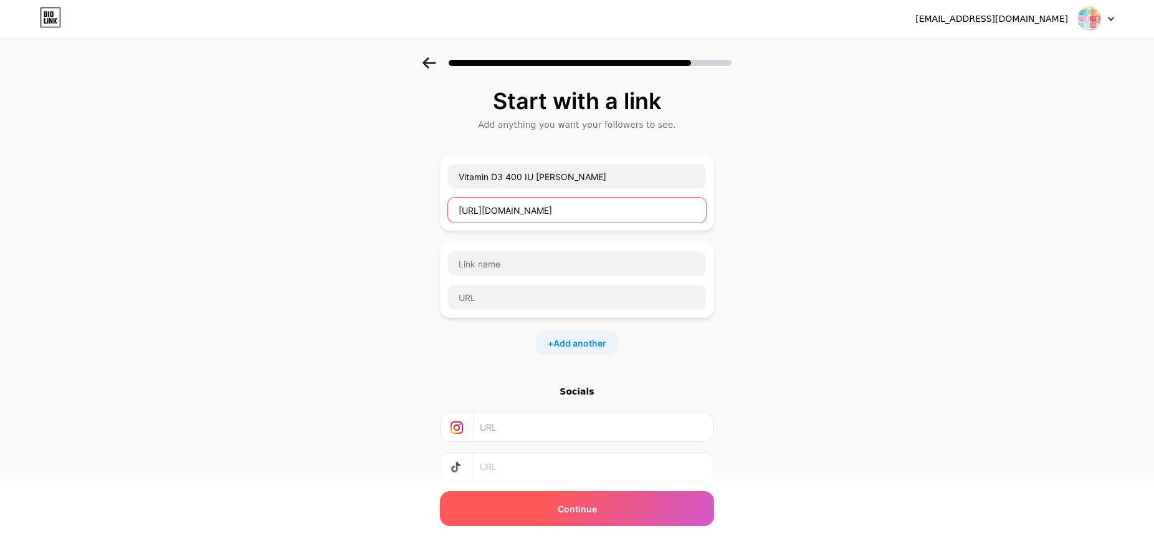
type input "[URL][DOMAIN_NAME]"
click at [608, 511] on div "Continue" at bounding box center [577, 508] width 274 height 35
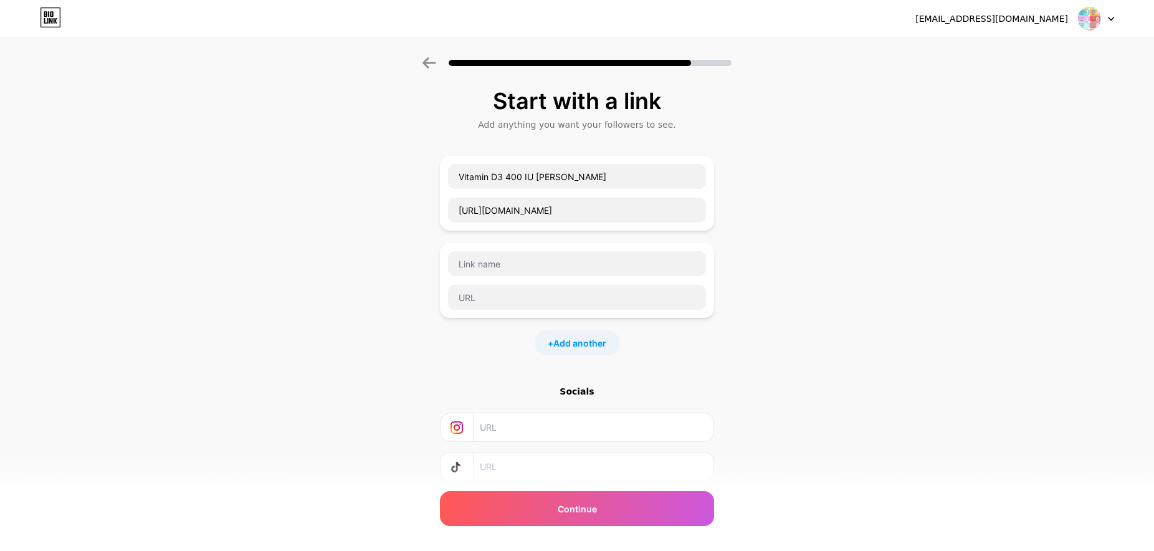
scroll to position [82, 0]
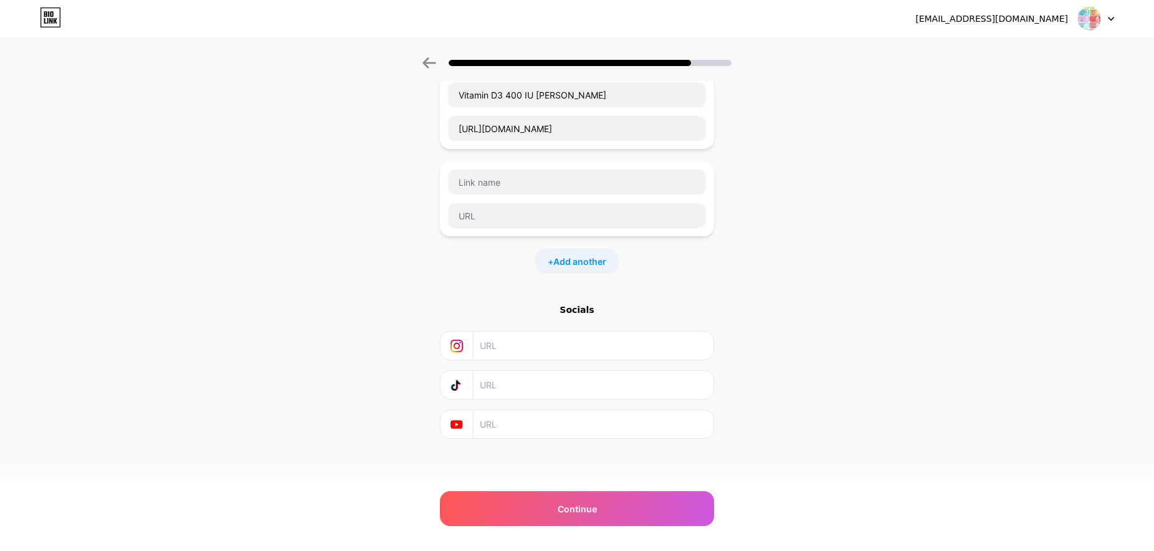
click at [494, 348] on input "text" at bounding box center [593, 346] width 226 height 28
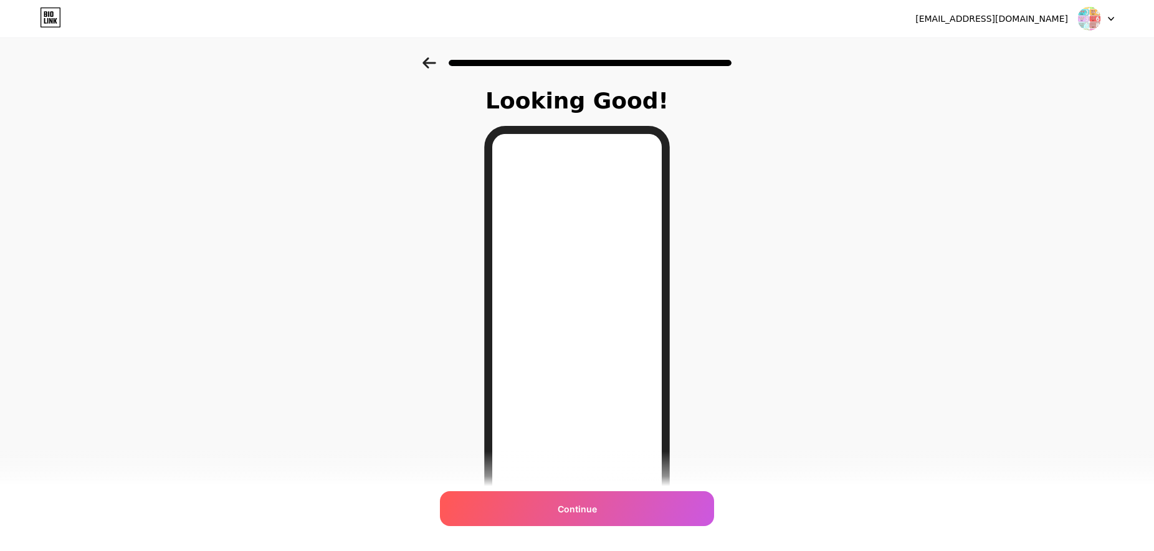
scroll to position [75, 0]
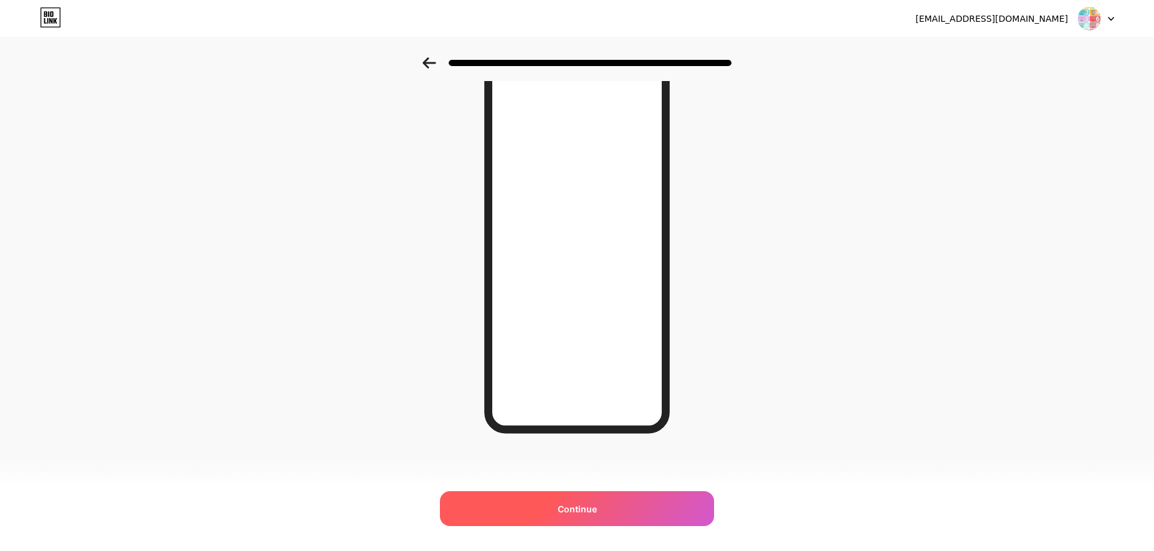
click at [616, 505] on div "Continue" at bounding box center [577, 508] width 274 height 35
